Goal: Task Accomplishment & Management: Use online tool/utility

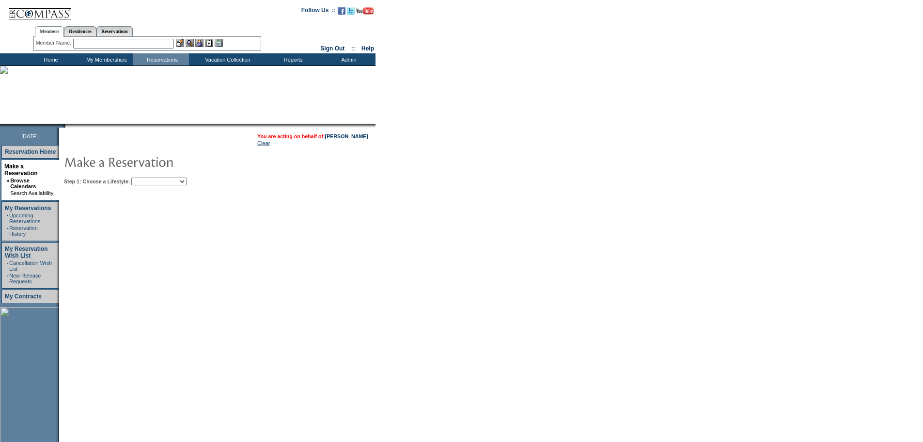
click at [187, 185] on select "Beach Leisure Metropolitan Mountain OIAL for Adventure OIAL for Couples OIAL fo…" at bounding box center [158, 181] width 55 height 8
select select "Beach"
click at [148, 178] on select "Beach Leisure Metropolitan Mountain OIAL for Adventure OIAL for Couples OIAL fo…" at bounding box center [158, 181] width 55 height 8
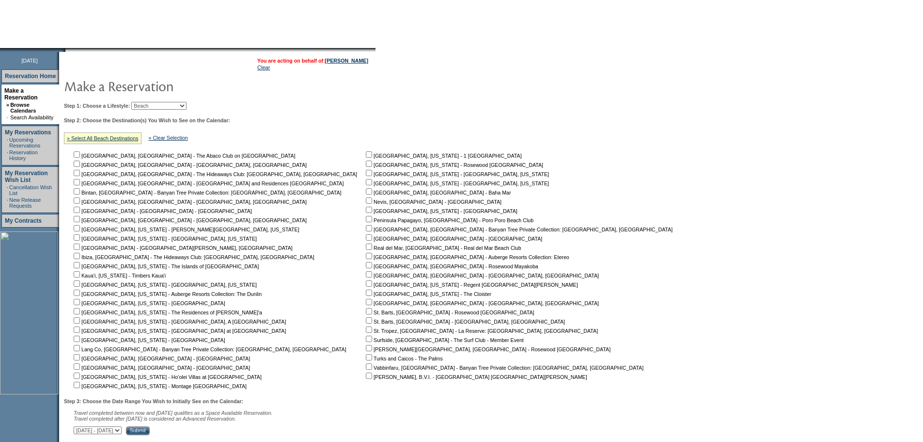
scroll to position [146, 0]
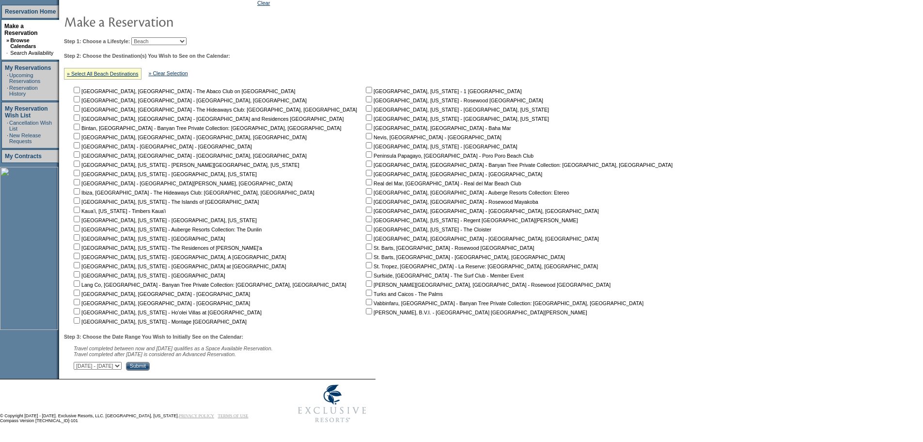
click at [366, 180] on input "checkbox" at bounding box center [369, 182] width 6 height 6
checkbox input "true"
click at [150, 363] on input "Submit" at bounding box center [138, 366] width 24 height 9
